Goal: Information Seeking & Learning: Learn about a topic

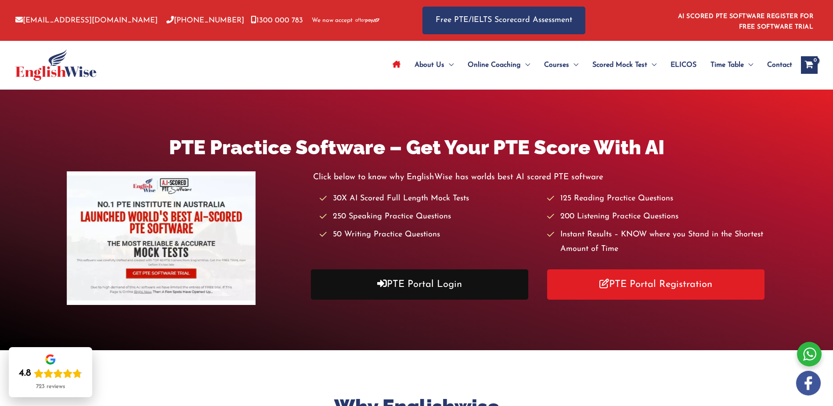
click at [410, 283] on link "PTE Portal Login" at bounding box center [420, 284] width 218 height 30
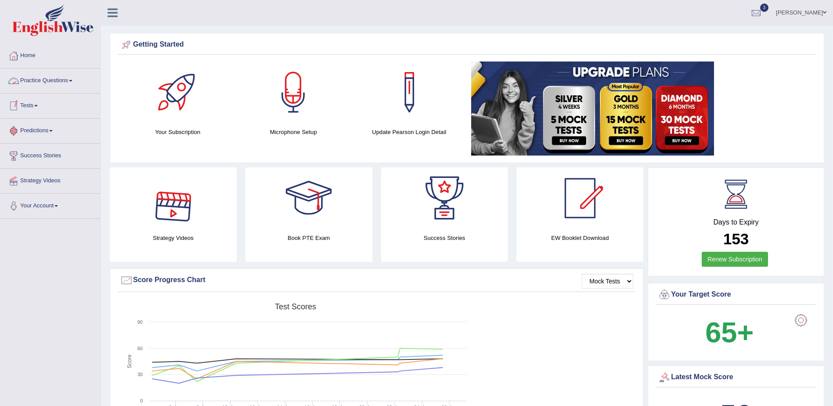
click at [73, 82] on link "Practice Questions" at bounding box center [50, 80] width 100 height 22
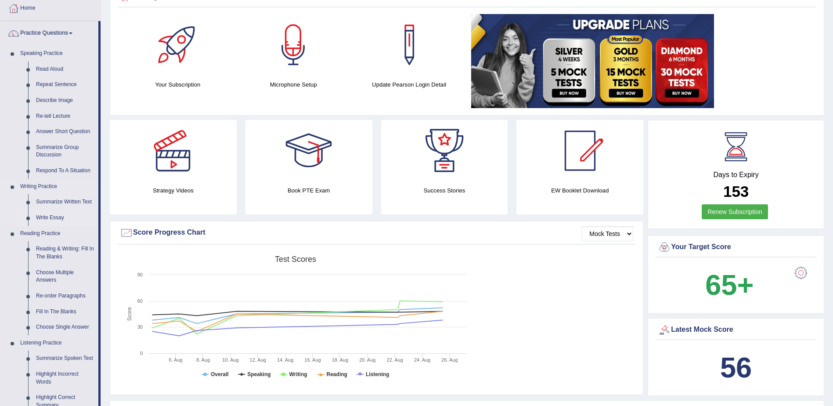
scroll to position [88, 0]
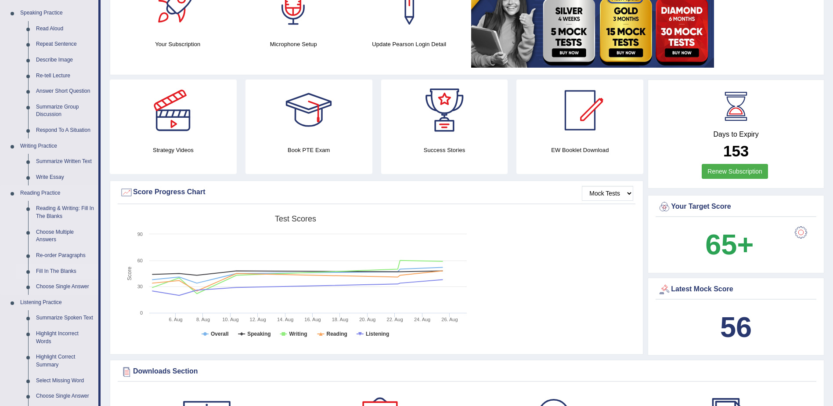
click at [65, 271] on link "Fill In The Blanks" at bounding box center [65, 272] width 66 height 16
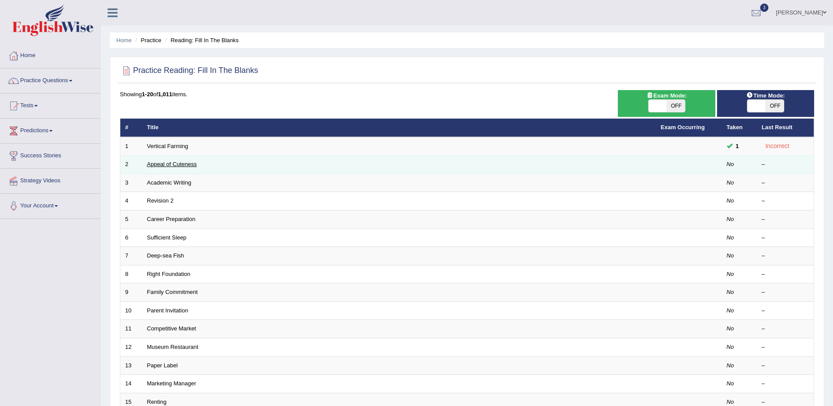
click at [154, 164] on link "Appeal of Cuteness" at bounding box center [172, 164] width 50 height 7
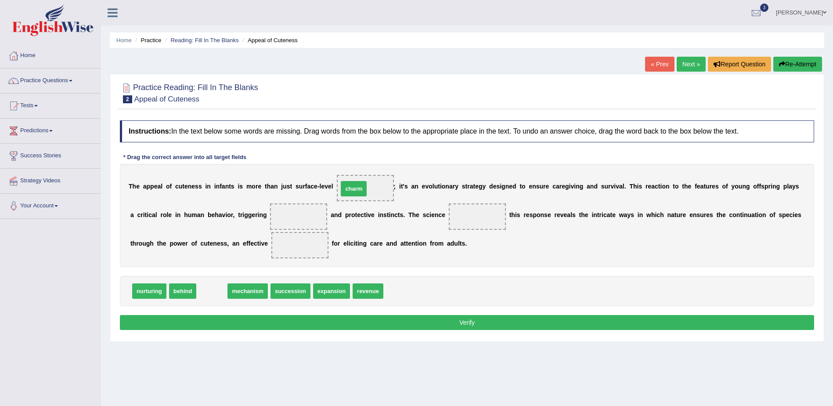
drag, startPoint x: 215, startPoint y: 294, endPoint x: 357, endPoint y: 192, distance: 175.0
drag, startPoint x: 360, startPoint y: 189, endPoint x: 373, endPoint y: 299, distance: 111.1
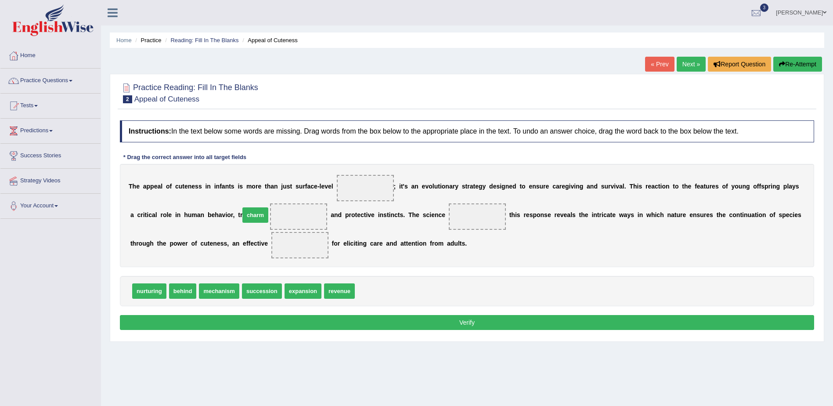
drag, startPoint x: 363, startPoint y: 290, endPoint x: 248, endPoint y: 214, distance: 137.9
drag, startPoint x: 183, startPoint y: 293, endPoint x: 415, endPoint y: 217, distance: 244.1
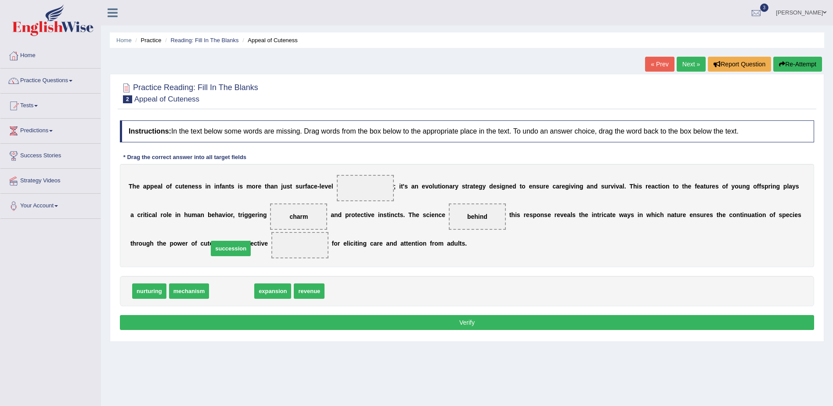
drag, startPoint x: 232, startPoint y: 292, endPoint x: 231, endPoint y: 251, distance: 40.4
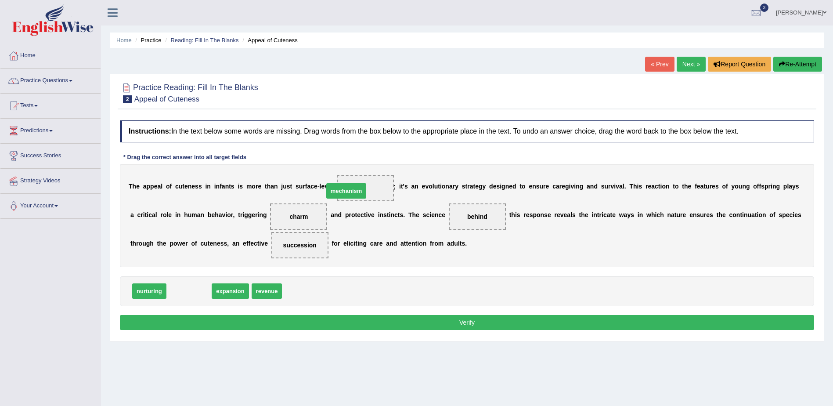
drag, startPoint x: 187, startPoint y: 292, endPoint x: 347, endPoint y: 191, distance: 189.2
click at [462, 321] on button "Verify" at bounding box center [467, 322] width 695 height 15
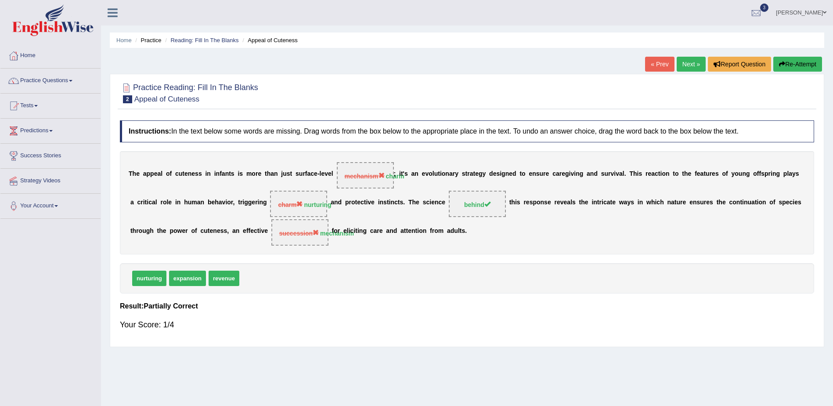
click at [72, 80] on span at bounding box center [71, 81] width 4 height 2
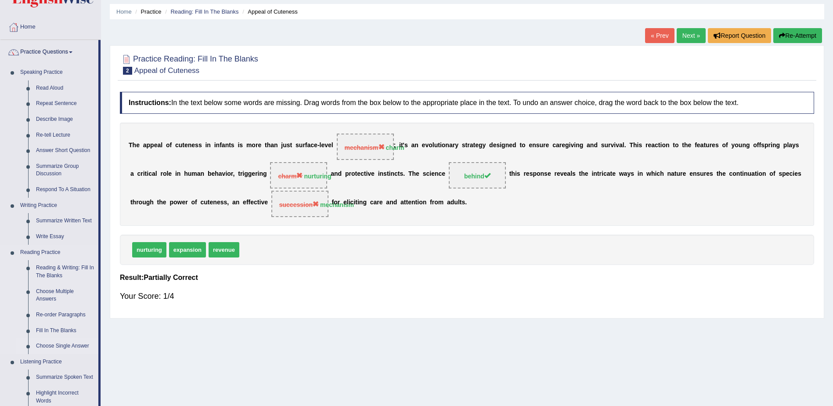
scroll to position [44, 0]
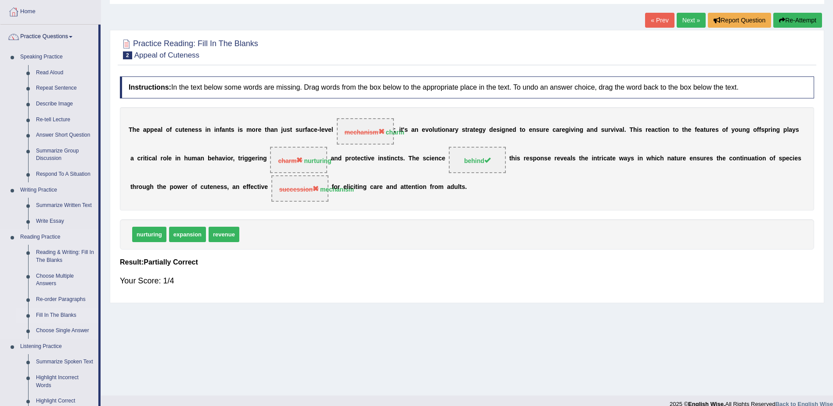
click at [51, 314] on link "Fill In The Blanks" at bounding box center [65, 316] width 66 height 16
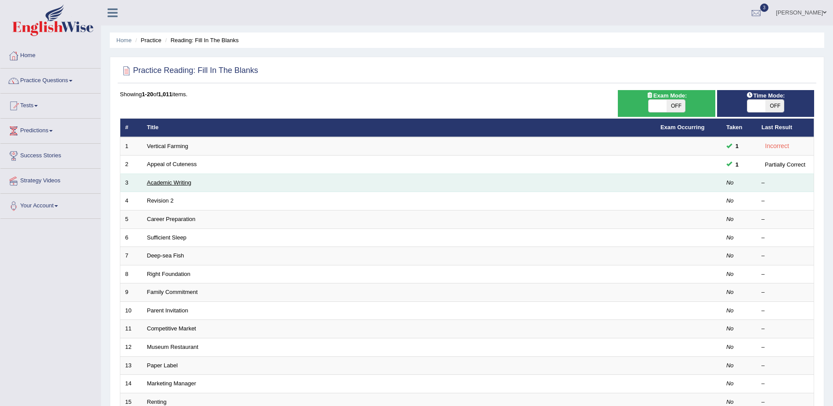
click at [169, 182] on link "Academic Writing" at bounding box center [169, 182] width 44 height 7
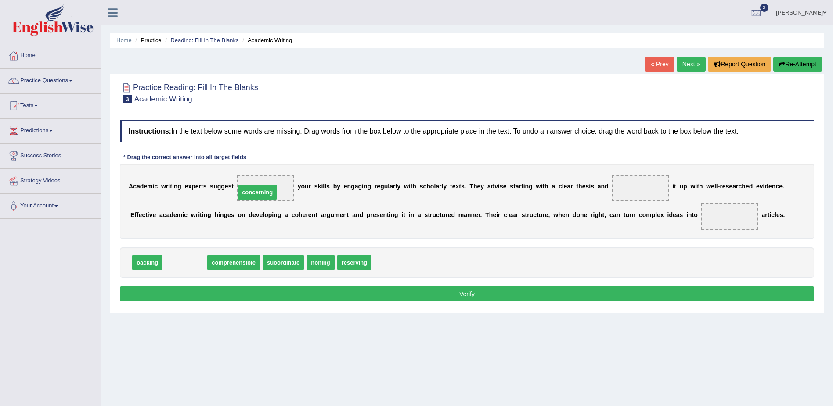
drag, startPoint x: 190, startPoint y: 264, endPoint x: 262, endPoint y: 194, distance: 101.0
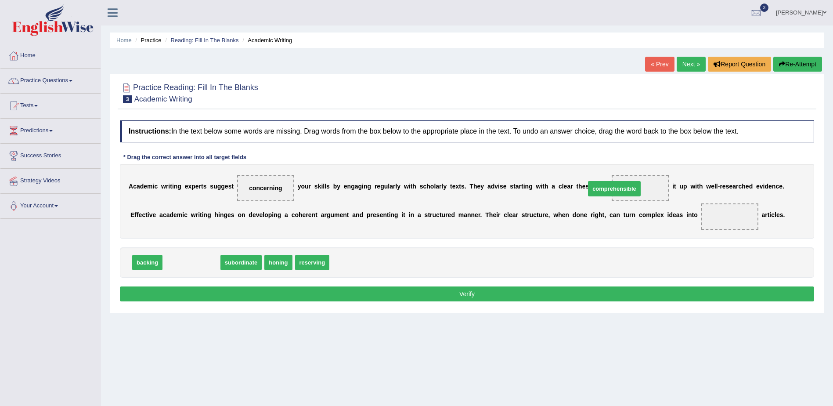
drag, startPoint x: 196, startPoint y: 268, endPoint x: 619, endPoint y: 194, distance: 429.5
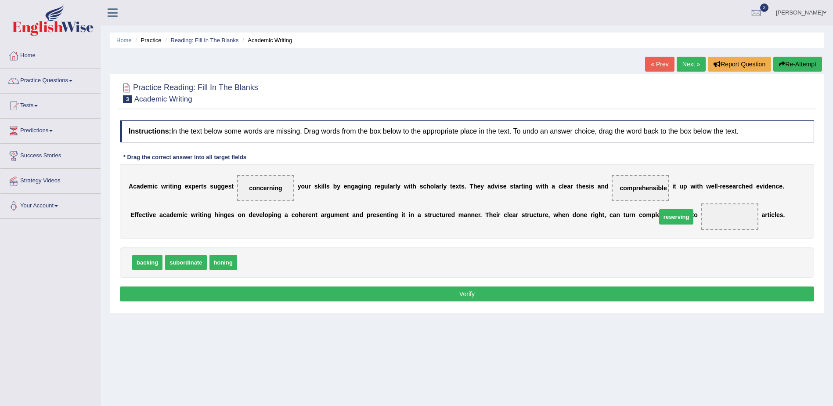
drag, startPoint x: 256, startPoint y: 262, endPoint x: 676, endPoint y: 216, distance: 422.0
click at [472, 293] on button "Verify" at bounding box center [467, 293] width 695 height 15
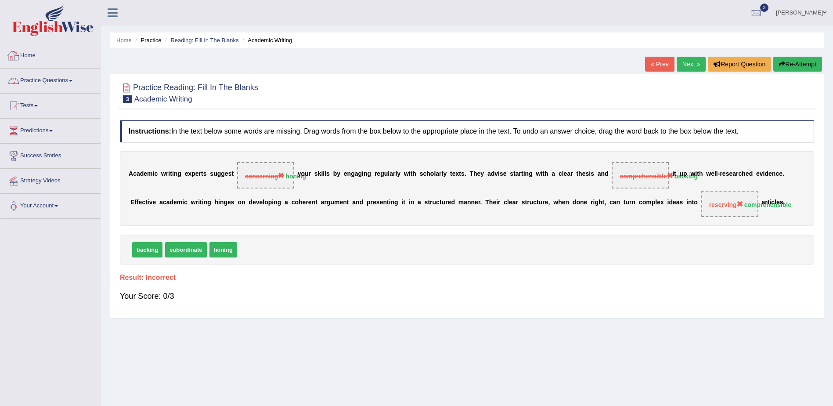
click at [24, 55] on link "Home" at bounding box center [50, 54] width 100 height 22
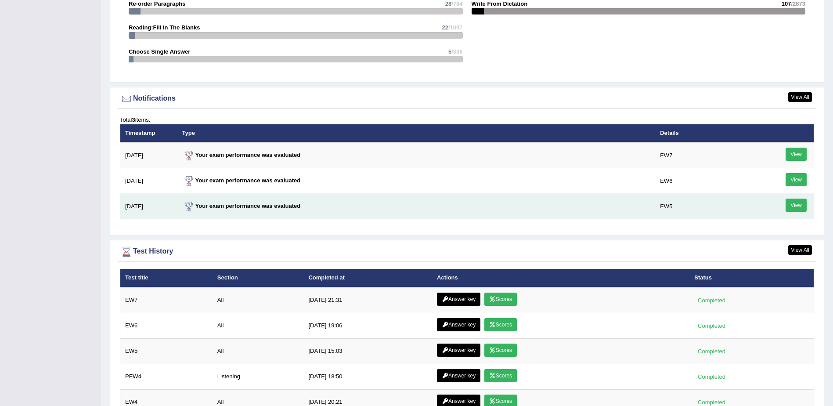
scroll to position [1010, 0]
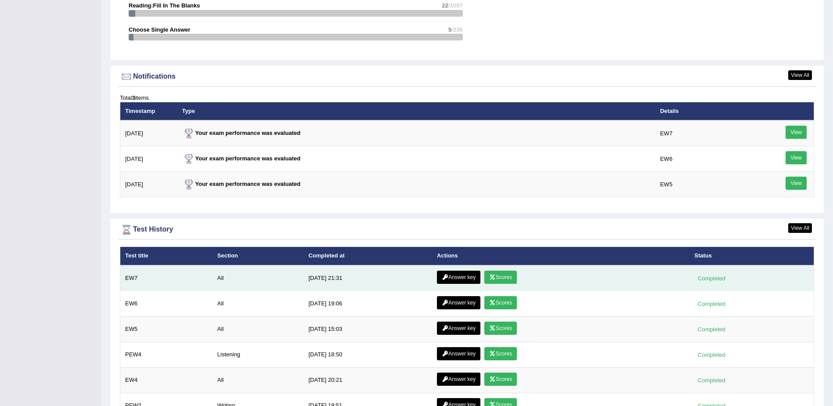
click at [499, 278] on link "Scores" at bounding box center [501, 277] width 33 height 13
